Goal: Task Accomplishment & Management: Manage account settings

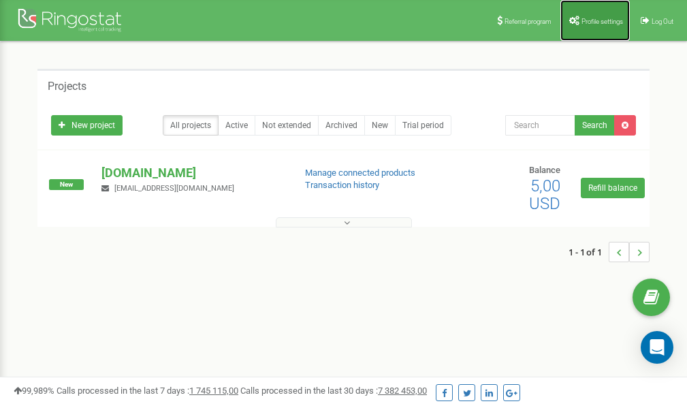
click at [597, 20] on span "Profile settings" at bounding box center [602, 21] width 42 height 7
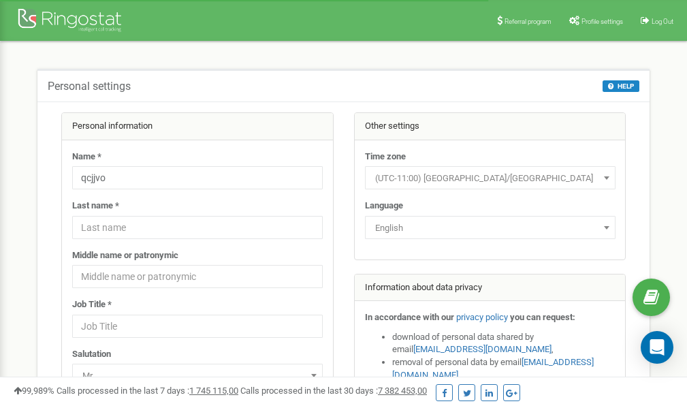
scroll to position [68, 0]
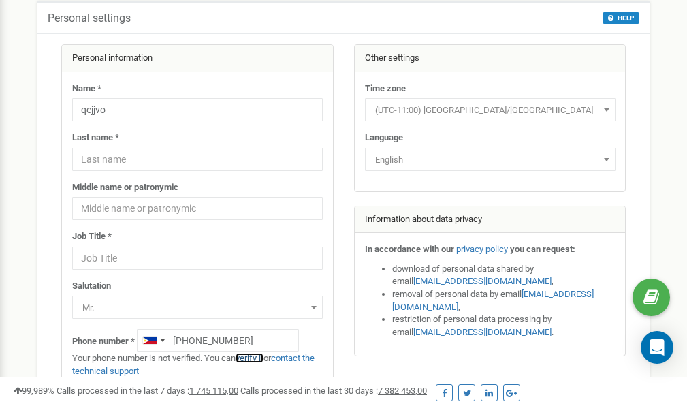
click at [257, 360] on link "verify it" at bounding box center [249, 357] width 28 height 10
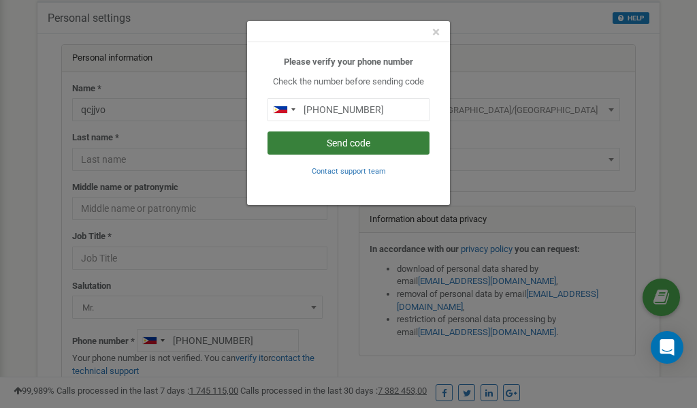
click at [366, 142] on button "Send code" at bounding box center [348, 142] width 162 height 23
